Goal: Task Accomplishment & Management: Use online tool/utility

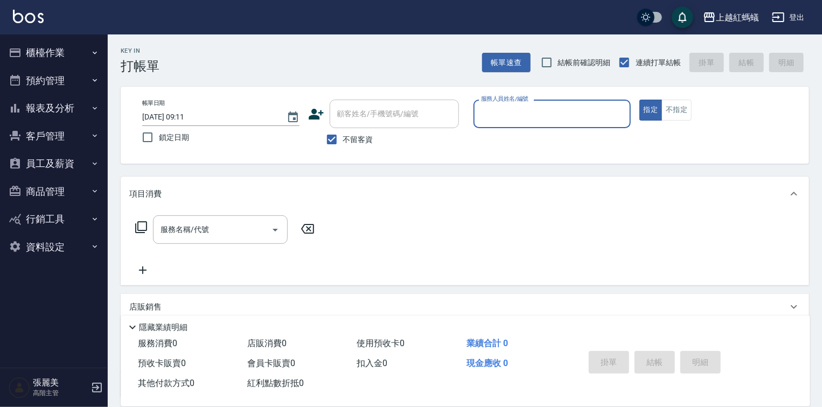
click at [41, 138] on button "客戶管理" at bounding box center [53, 136] width 99 height 28
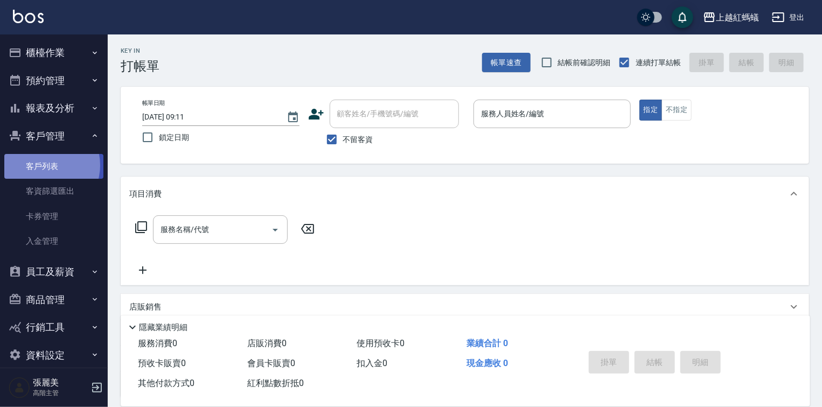
click at [43, 165] on link "客戶列表" at bounding box center [53, 166] width 99 height 25
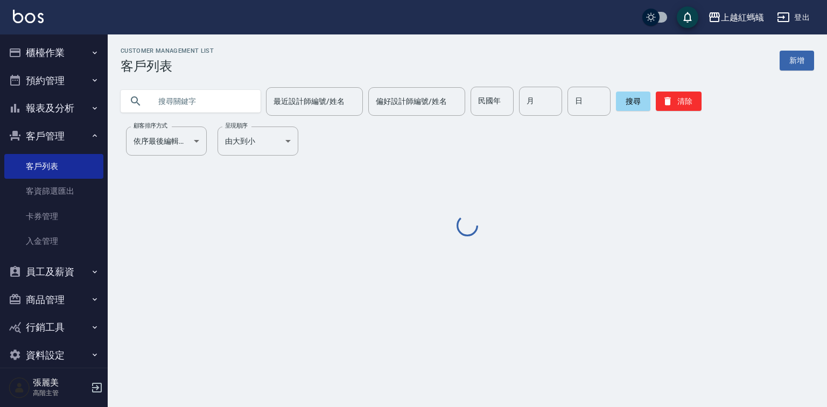
click at [198, 100] on input "text" at bounding box center [201, 101] width 101 height 29
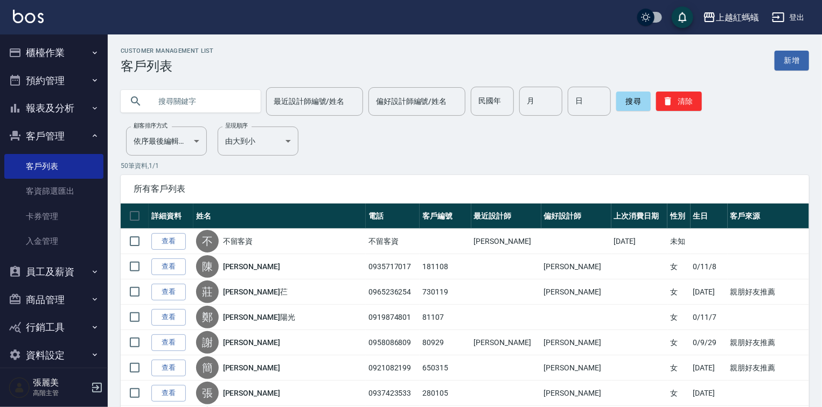
click at [230, 100] on input "text" at bounding box center [201, 101] width 101 height 29
type input "[PERSON_NAME]"
click at [636, 97] on button "搜尋" at bounding box center [633, 101] width 34 height 19
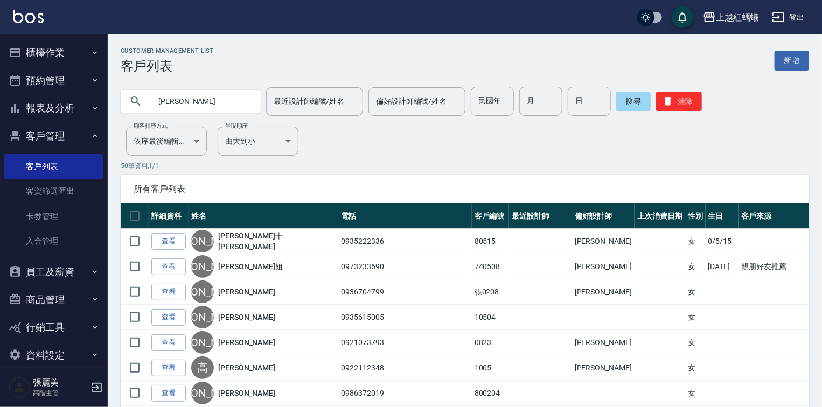
click at [181, 106] on input "[PERSON_NAME]" at bounding box center [201, 101] width 101 height 29
type input "吳"
click at [638, 101] on button "搜尋" at bounding box center [633, 101] width 34 height 19
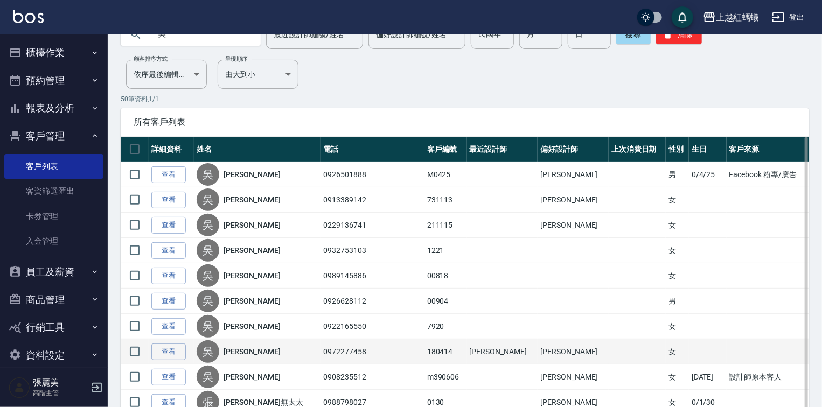
scroll to position [55, 0]
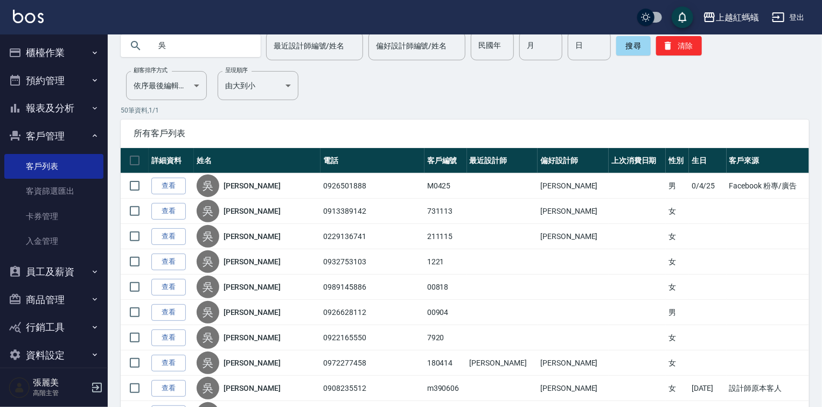
click at [190, 43] on input "吳" at bounding box center [201, 45] width 101 height 29
click at [638, 40] on button "搜尋" at bounding box center [633, 45] width 34 height 19
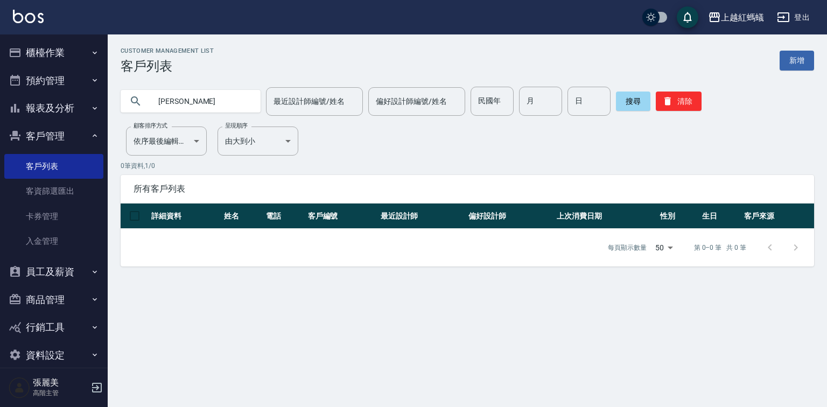
click at [195, 98] on input "[PERSON_NAME]" at bounding box center [201, 101] width 101 height 29
type input "小"
click at [183, 99] on input "text" at bounding box center [201, 101] width 101 height 29
click at [620, 107] on button "搜尋" at bounding box center [633, 101] width 34 height 19
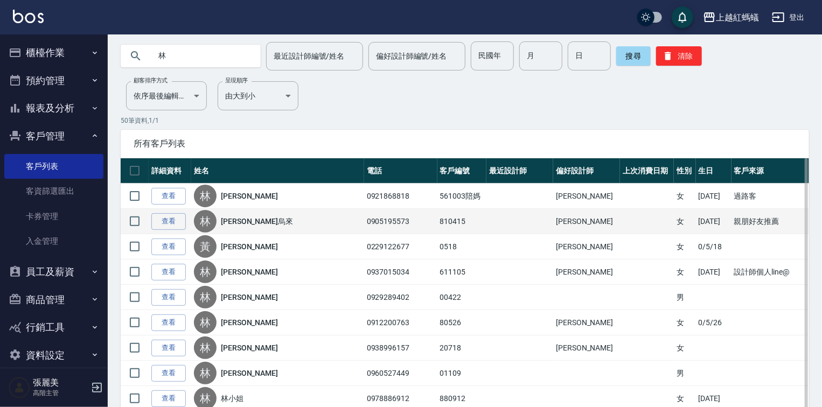
scroll to position [43, 0]
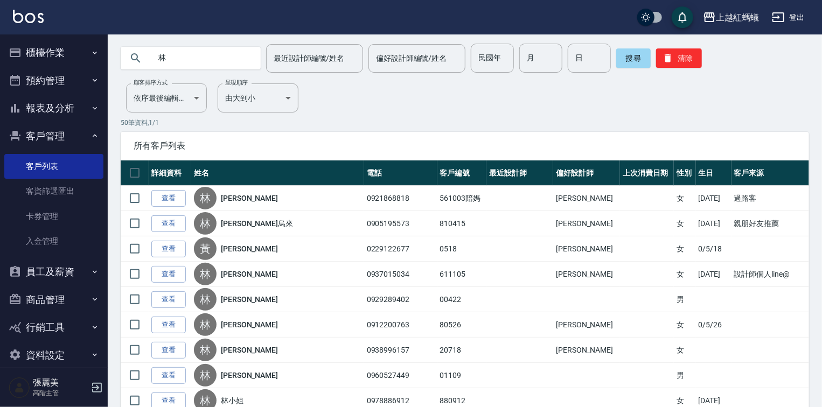
click at [180, 50] on input "林" at bounding box center [201, 58] width 101 height 29
type input "[PERSON_NAME]"
click at [631, 54] on button "搜尋" at bounding box center [633, 57] width 34 height 19
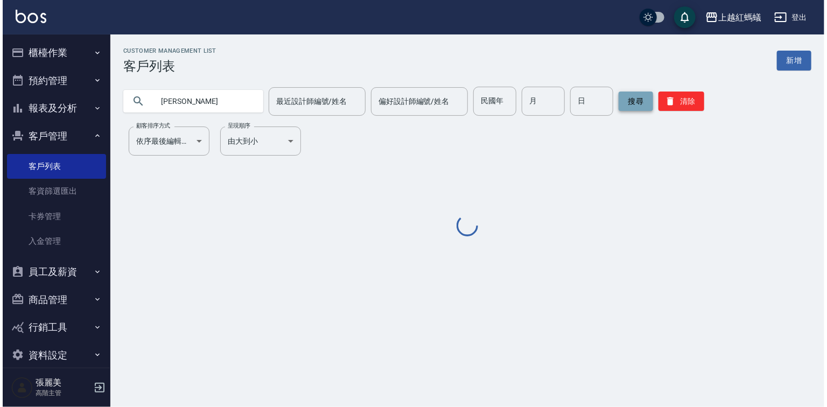
scroll to position [0, 0]
